Goal: Navigation & Orientation: Go to known website

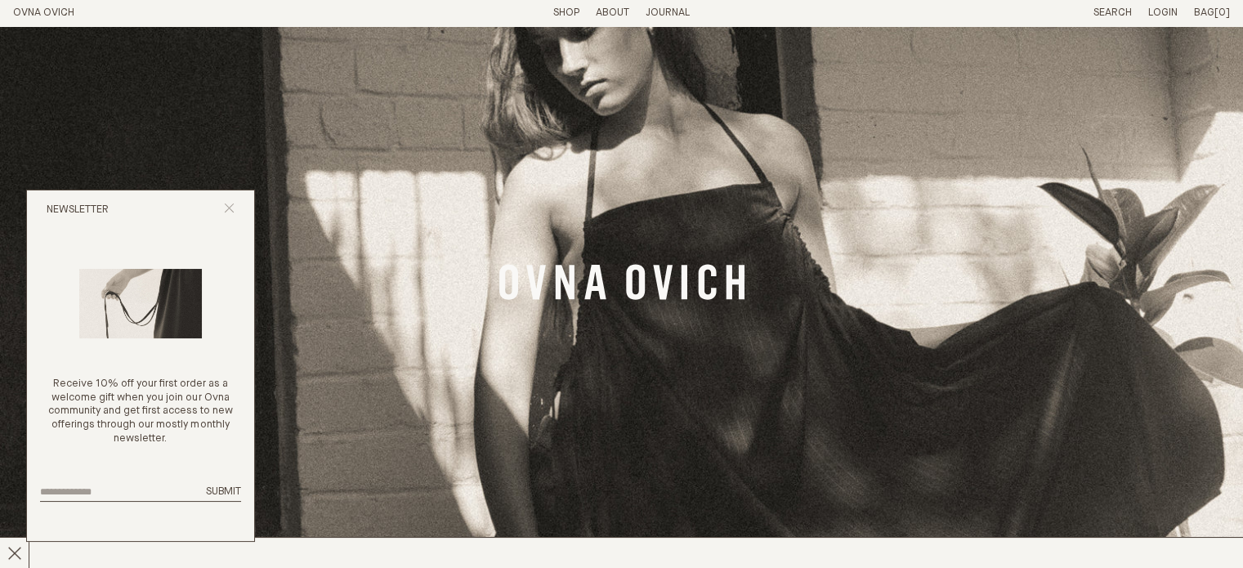
click at [230, 209] on line "Close popup" at bounding box center [229, 207] width 9 height 9
click at [228, 207] on line "Close popup" at bounding box center [229, 207] width 9 height 9
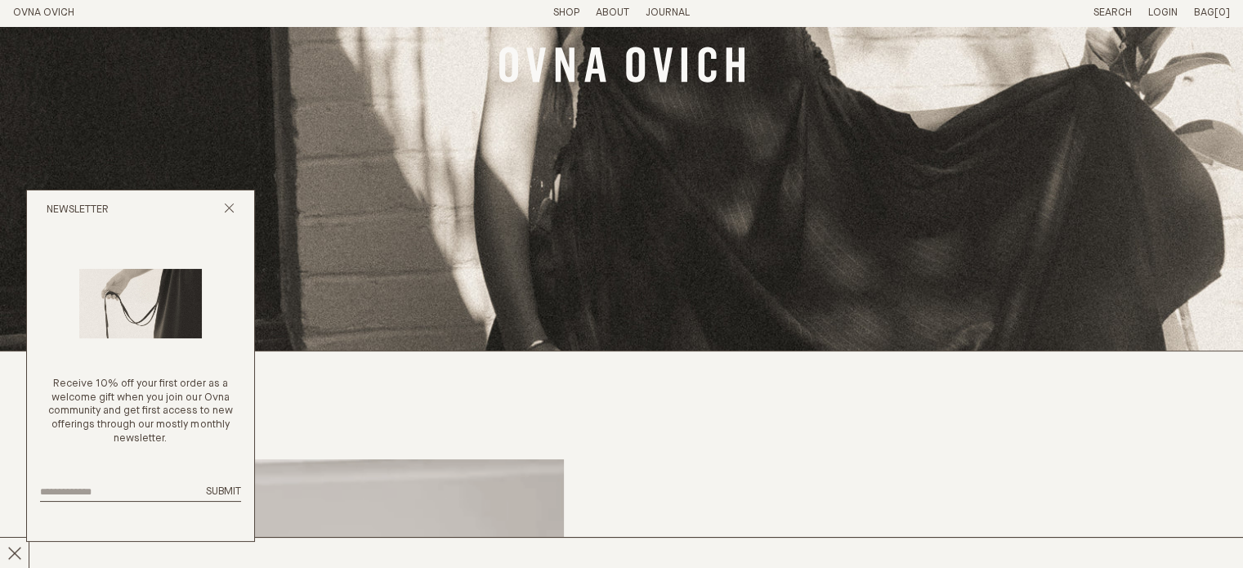
scroll to position [222, 0]
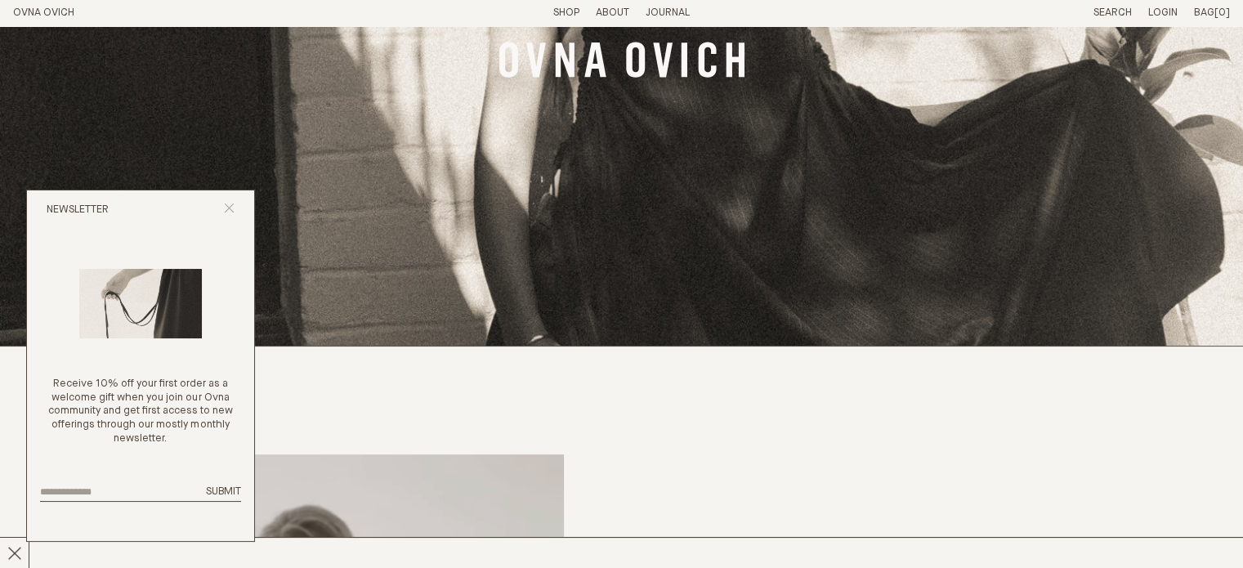
click at [229, 208] on line "Close popup" at bounding box center [229, 207] width 9 height 9
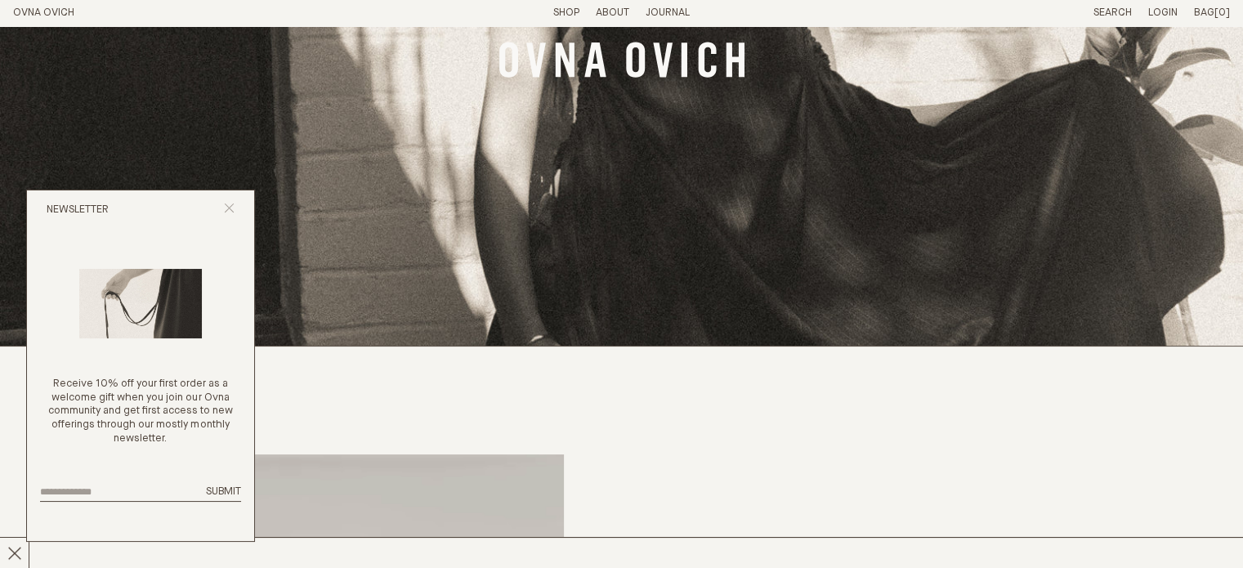
click at [229, 208] on line "Close popup" at bounding box center [229, 207] width 9 height 9
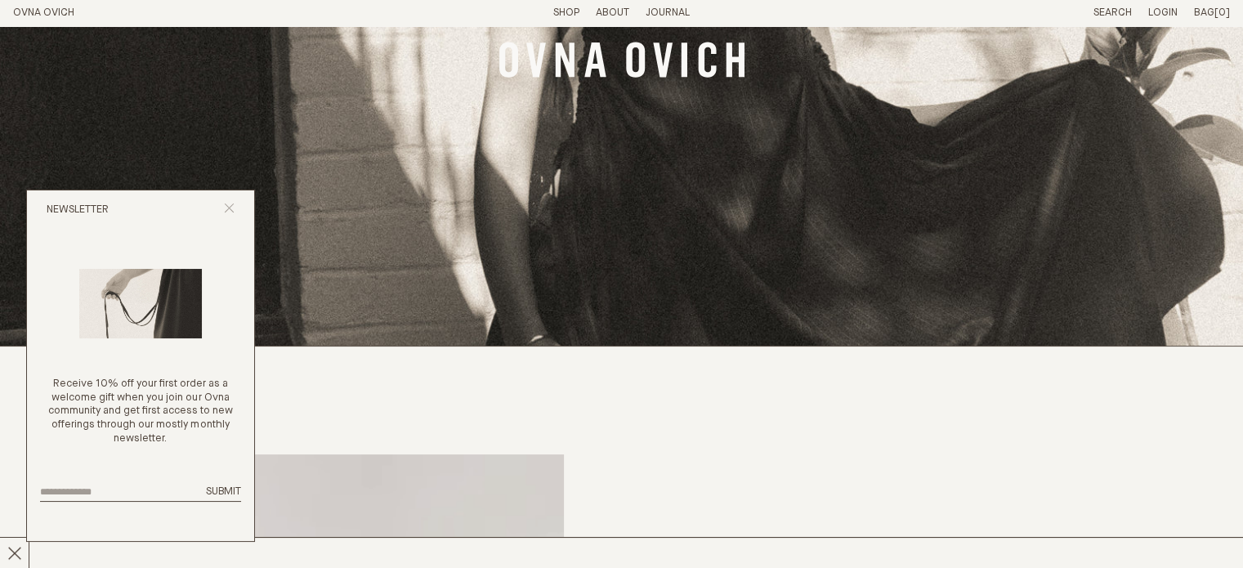
click at [229, 208] on line "Close popup" at bounding box center [229, 207] width 9 height 9
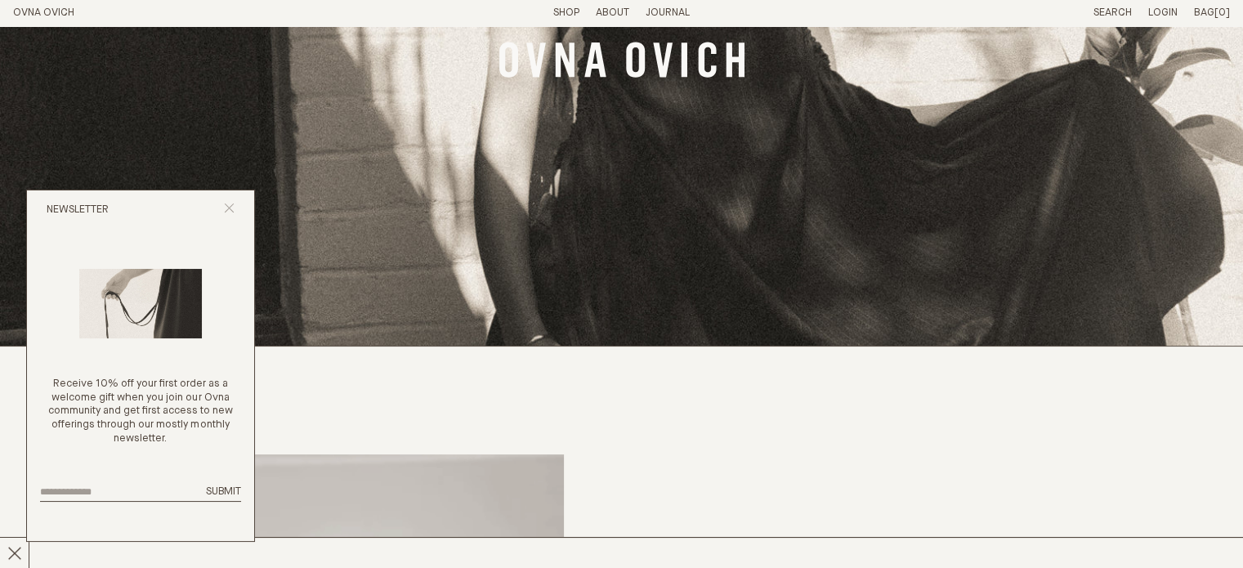
click at [229, 208] on line "Close popup" at bounding box center [229, 207] width 9 height 9
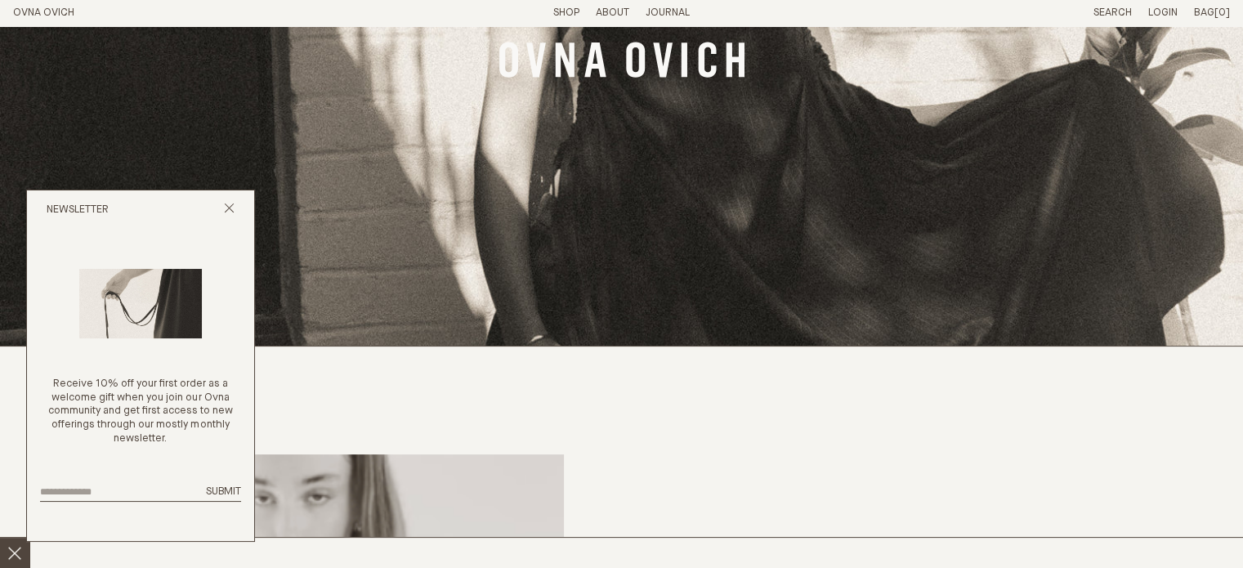
click at [16, 552] on line at bounding box center [14, 553] width 12 height 12
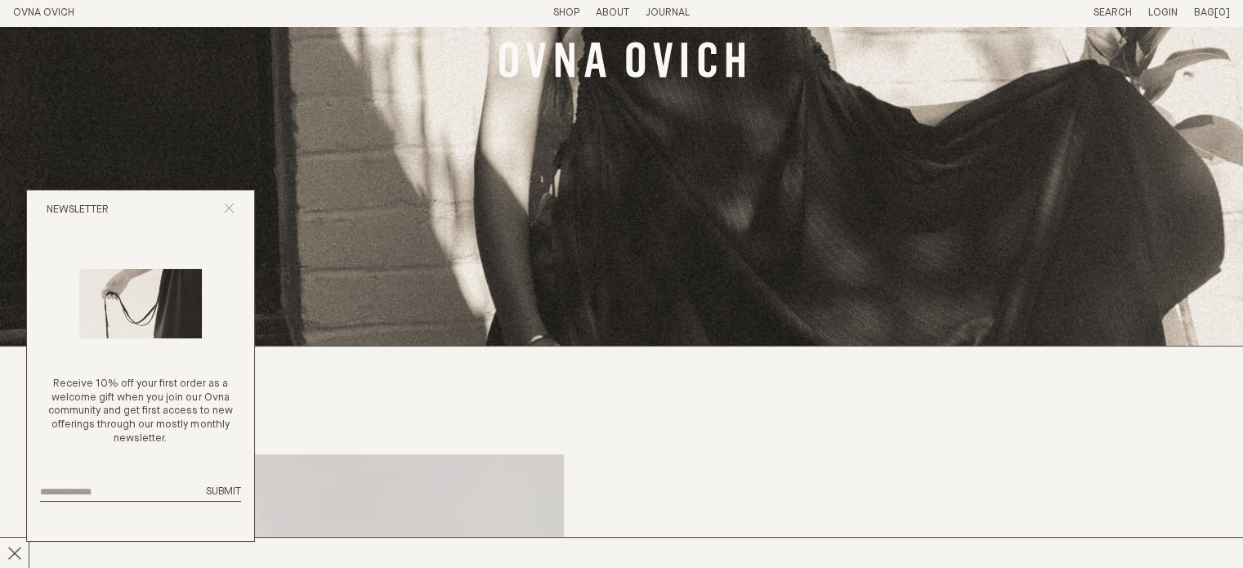
click at [232, 214] on button "Close popup" at bounding box center [229, 211] width 11 height 16
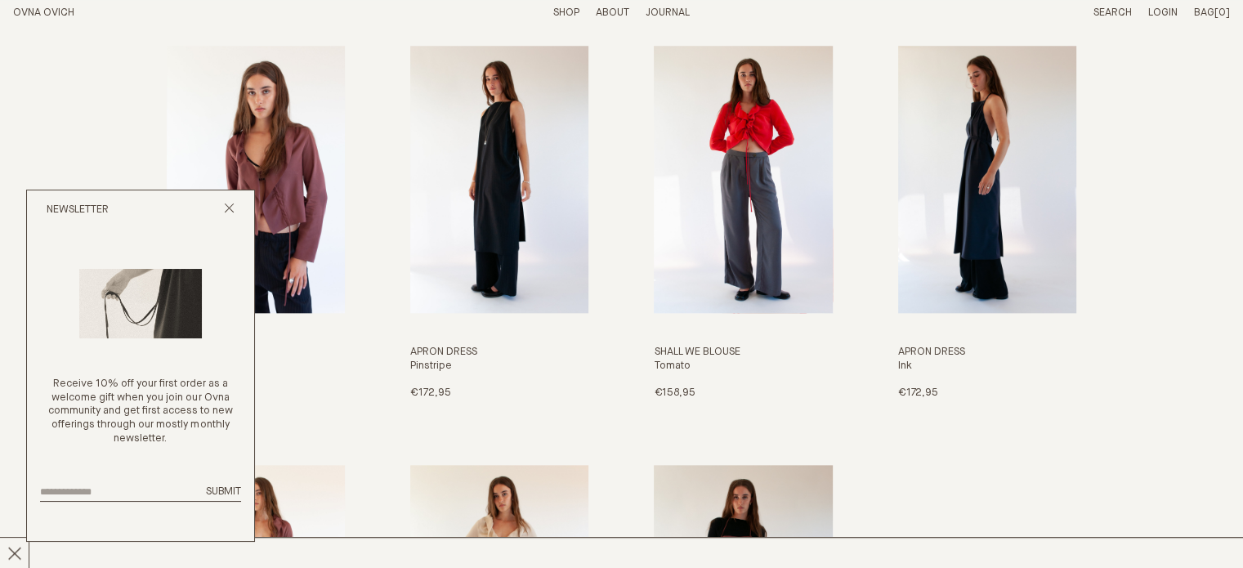
scroll to position [1706, 0]
